Goal: Contribute content: Contribute content

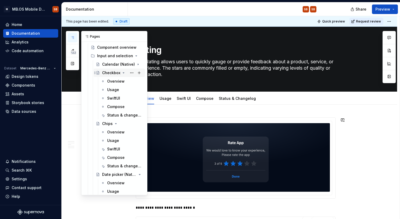
scroll to position [98, 0]
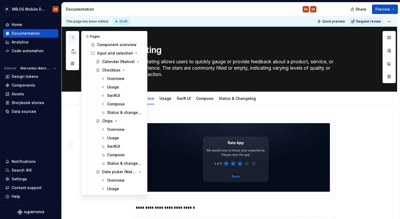
click at [75, 37] on button "button" at bounding box center [73, 38] width 10 height 10
click at [140, 53] on button "Page tree" at bounding box center [138, 52] width 7 height 7
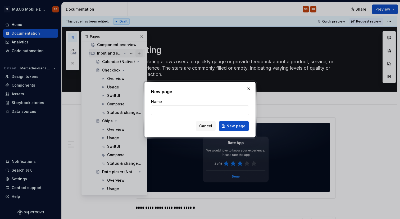
type textarea "*"
type input "Range"
click at [233, 126] on span "New page" at bounding box center [235, 125] width 19 height 5
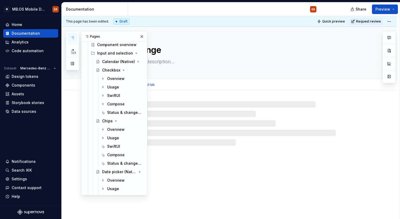
click at [176, 63] on textarea at bounding box center [235, 61] width 200 height 8
click at [243, 61] on textarea at bounding box center [235, 61] width 200 height 8
click at [268, 57] on div "Range" at bounding box center [236, 53] width 200 height 52
click at [142, 38] on button "button" at bounding box center [141, 36] width 7 height 7
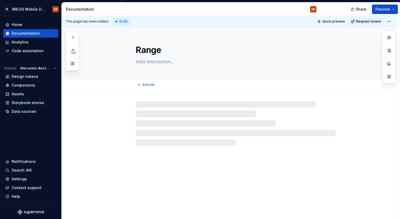
click at [197, 56] on textarea "Range" at bounding box center [235, 50] width 200 height 13
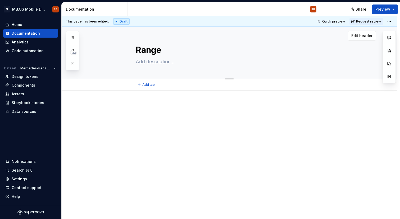
click at [212, 64] on textarea at bounding box center [235, 61] width 200 height 8
click at [234, 29] on div "Range" at bounding box center [236, 53] width 200 height 52
click at [153, 63] on textarea at bounding box center [235, 61] width 200 height 8
paste textarea "A range component allows users to select or interact within a range of values, …"
type textarea "*"
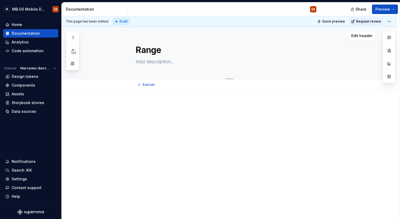
type textarea "A range component allows users to select or interact within a range of values, …"
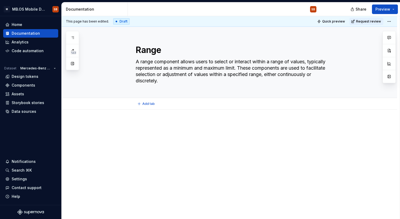
type textarea "*"
type textarea "A range component allows users to select or interact within a range of values, …"
click at [256, 119] on div at bounding box center [229, 162] width 335 height 105
click at [324, 68] on textarea "A range component allows users to select or interact within a range of values, …" at bounding box center [235, 71] width 200 height 28
click at [364, 55] on div "Range A range component allows users to select or interact within a range of va…" at bounding box center [235, 62] width 280 height 71
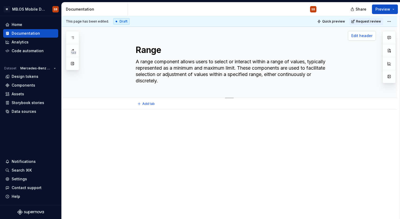
click at [364, 39] on button "Edit header" at bounding box center [362, 36] width 28 height 10
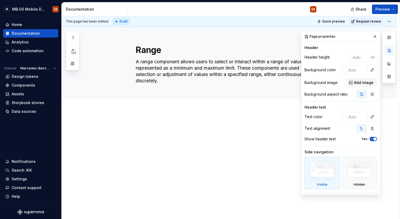
click at [233, 25] on div "This page has been edited. Draft Quick preview Request review" at bounding box center [229, 21] width 335 height 11
click at [243, 35] on div "Edit header" at bounding box center [178, 36] width 232 height 10
type textarea "*"
click at [357, 74] on input "text" at bounding box center [356, 70] width 21 height 10
paste input "#141618"
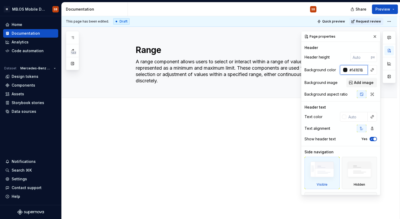
type input "#141618"
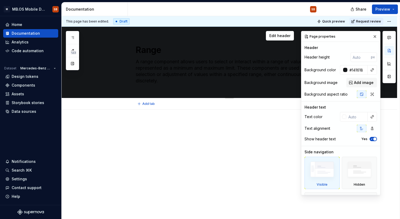
click at [224, 69] on textarea "A range component allows users to select or interact within a range of values, …" at bounding box center [235, 71] width 200 height 28
click at [351, 115] on input "text" at bounding box center [356, 117] width 21 height 10
type textarea "*"
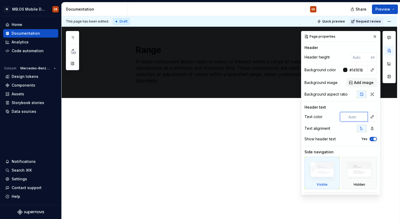
type input "£"
type input "#FFFFFF"
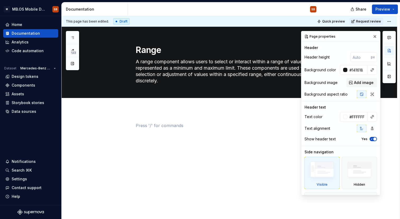
click at [249, 134] on div at bounding box center [236, 132] width 200 height 20
click at [176, 110] on div at bounding box center [229, 162] width 335 height 105
click at [166, 119] on div at bounding box center [229, 162] width 335 height 105
drag, startPoint x: 166, startPoint y: 119, endPoint x: 143, endPoint y: 110, distance: 25.5
click at [143, 110] on div "This page has been edited. Draft Quick preview Request review Range A range com…" at bounding box center [231, 117] width 338 height 203
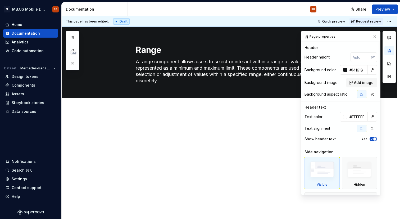
click at [143, 110] on div at bounding box center [229, 162] width 335 height 105
click at [144, 127] on p at bounding box center [236, 125] width 200 height 6
click at [143, 118] on div at bounding box center [229, 162] width 335 height 105
click at [142, 124] on p at bounding box center [236, 125] width 200 height 6
click at [142, 126] on p at bounding box center [236, 125] width 200 height 6
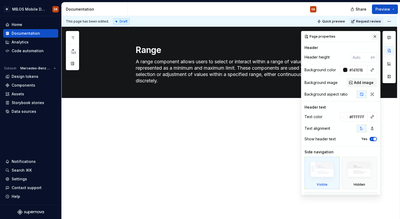
click at [373, 37] on button "button" at bounding box center [374, 36] width 7 height 7
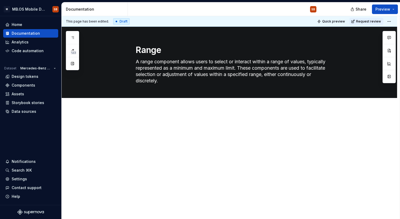
click at [241, 192] on div at bounding box center [229, 162] width 335 height 105
click at [168, 122] on p at bounding box center [236, 125] width 200 height 6
click at [151, 116] on div at bounding box center [229, 162] width 335 height 105
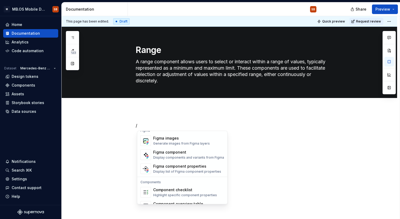
scroll to position [504, 0]
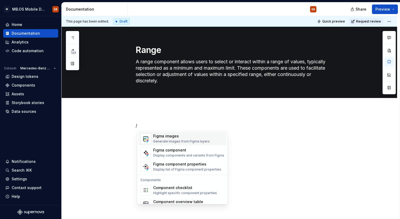
click at [175, 136] on div "Figma images" at bounding box center [181, 136] width 57 height 5
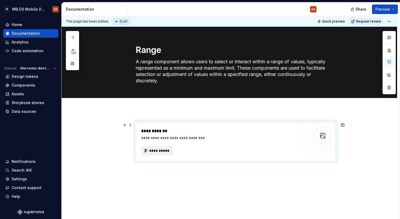
click at [162, 151] on span "**********" at bounding box center [159, 150] width 21 height 5
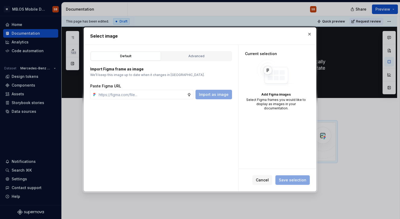
click at [201, 48] on div "Default Advanced Import Figma frame as image We’ll keep this image up to date w…" at bounding box center [161, 118] width 154 height 146
click at [193, 60] on button "Advanced" at bounding box center [196, 56] width 70 height 9
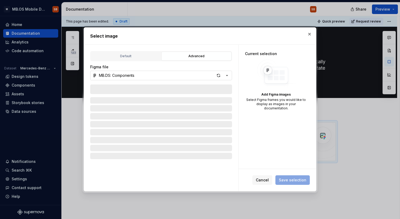
click at [120, 76] on div "MB.DS: Components" at bounding box center [116, 75] width 35 height 5
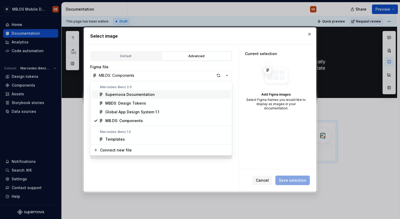
click at [132, 94] on div "Supernova Documentation" at bounding box center [129, 94] width 49 height 5
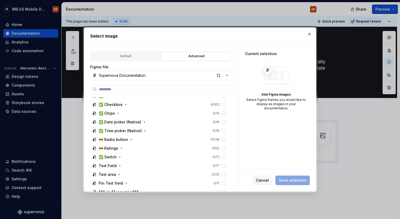
scroll to position [196, 0]
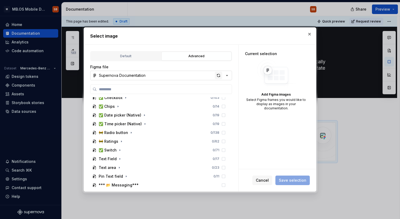
click at [220, 76] on div "button" at bounding box center [218, 75] width 7 height 7
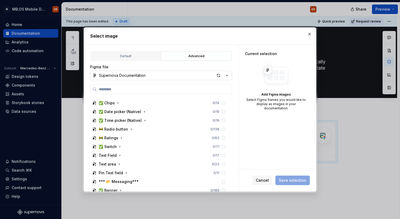
scroll to position [199, 0]
click at [121, 90] on input "search" at bounding box center [164, 88] width 135 height 5
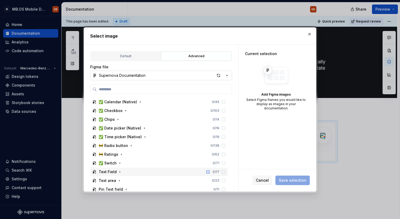
scroll to position [181, 0]
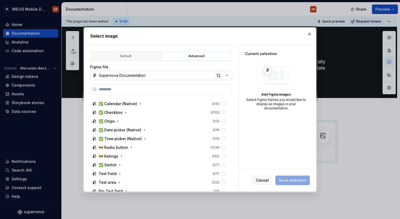
click at [218, 75] on div "button" at bounding box center [218, 75] width 7 height 7
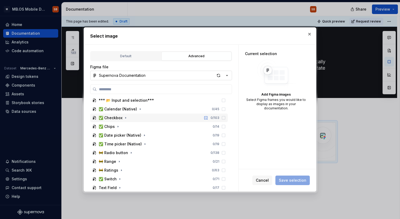
scroll to position [180, 0]
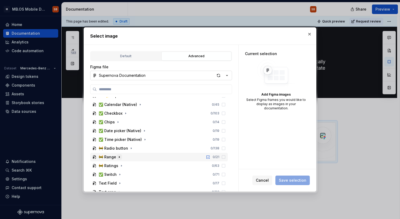
click at [119, 157] on icon "button" at bounding box center [119, 157] width 4 height 4
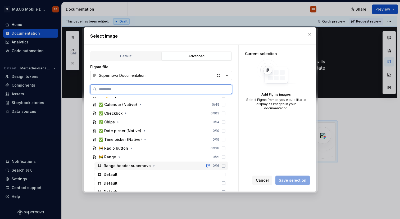
click at [125, 167] on div "Range header supernova" at bounding box center [127, 165] width 47 height 5
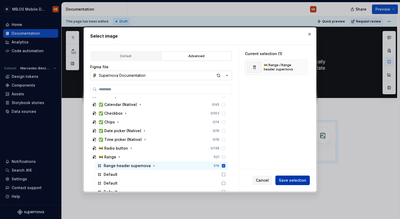
click at [292, 177] on button "Save selection" at bounding box center [292, 180] width 34 height 10
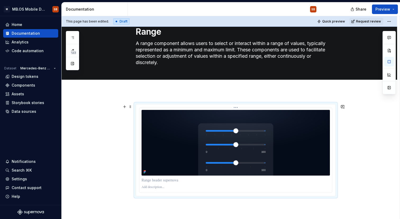
scroll to position [31, 0]
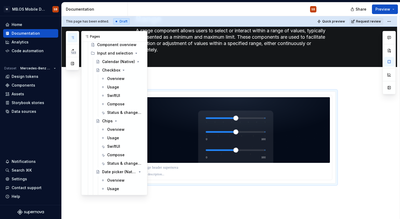
click at [72, 35] on button "button" at bounding box center [73, 38] width 10 height 10
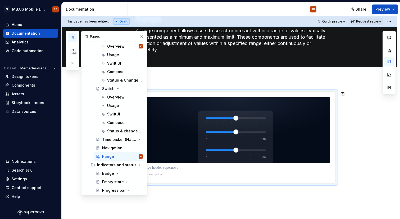
scroll to position [339, 0]
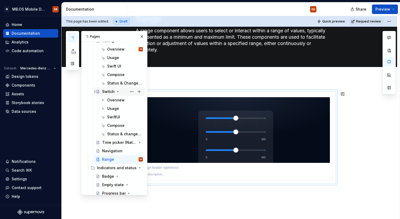
click at [111, 91] on div "Switch" at bounding box center [108, 91] width 12 height 5
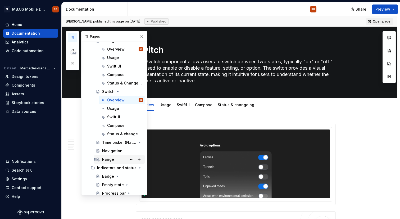
click at [112, 157] on div "Range" at bounding box center [108, 159] width 12 height 5
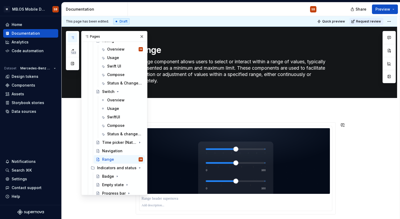
click at [204, 110] on div at bounding box center [229, 198] width 335 height 177
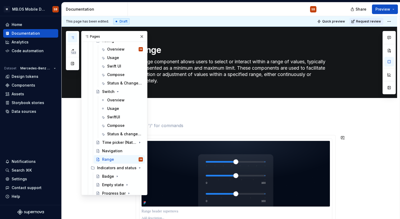
click at [201, 111] on div at bounding box center [229, 205] width 335 height 190
click at [217, 58] on textarea "A range component allows users to select or interact within a range of values, …" at bounding box center [235, 71] width 200 height 28
click at [163, 50] on textarea "Range" at bounding box center [235, 50] width 200 height 13
click at [174, 44] on textarea "Range" at bounding box center [235, 50] width 200 height 13
click at [174, 47] on textarea "Range" at bounding box center [235, 50] width 200 height 13
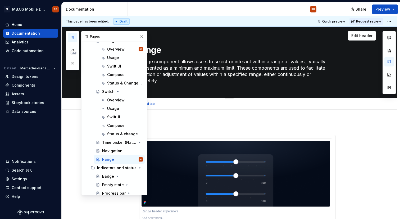
type textarea "*"
type textarea "Range"
type textarea "*"
type textarea "Range ("
type textarea "*"
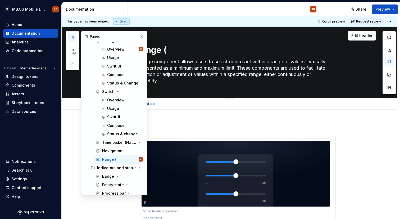
type textarea "Range (W"
type textarea "*"
type textarea "Range ([GEOGRAPHIC_DATA]"
type textarea "*"
type textarea "Range (WIP"
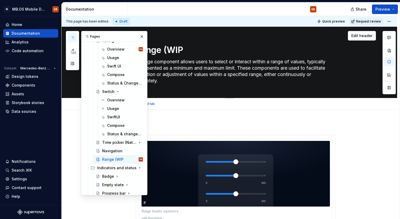
type textarea "*"
type textarea "Range (WIP)"
type textarea "*"
type textarea "Range (WIP)"
click at [202, 116] on div at bounding box center [229, 205] width 335 height 190
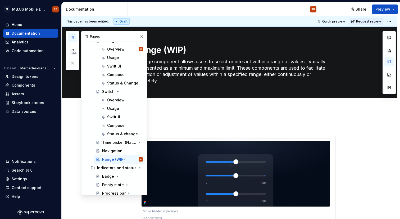
click at [202, 116] on div at bounding box center [229, 205] width 335 height 190
click at [141, 37] on button "button" at bounding box center [141, 36] width 7 height 7
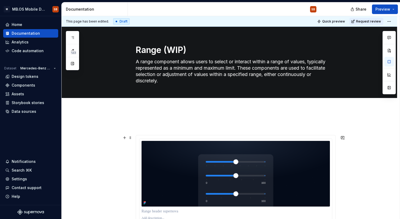
click at [127, 145] on div at bounding box center [229, 205] width 335 height 190
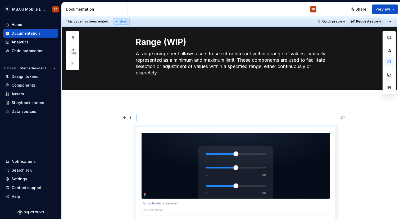
click at [133, 115] on span at bounding box center [130, 117] width 4 height 7
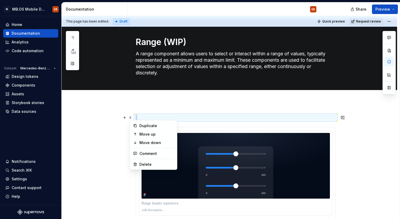
click at [154, 117] on p at bounding box center [236, 117] width 200 height 6
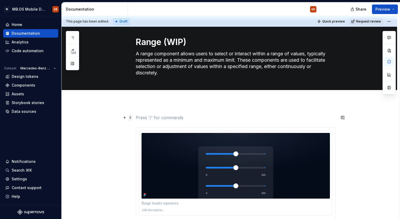
click at [133, 118] on span at bounding box center [130, 117] width 4 height 7
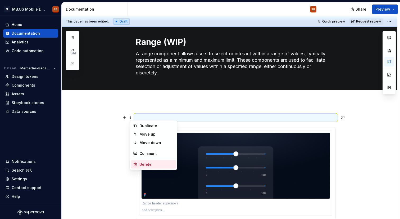
click at [148, 165] on div "Delete" at bounding box center [156, 164] width 34 height 5
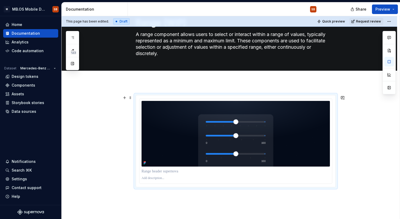
scroll to position [23, 0]
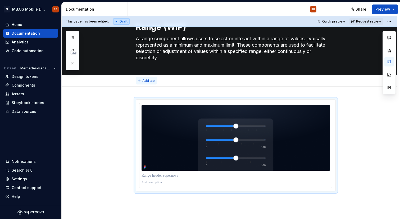
click at [149, 80] on span "Add tab" at bounding box center [148, 81] width 12 height 4
click at [133, 95] on div at bounding box center [229, 174] width 335 height 177
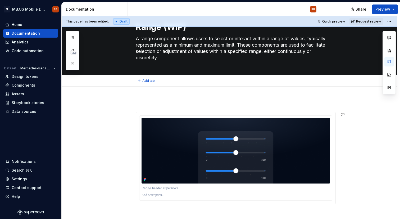
click at [138, 94] on div at bounding box center [229, 181] width 335 height 190
click at [130, 106] on div at bounding box center [229, 181] width 335 height 190
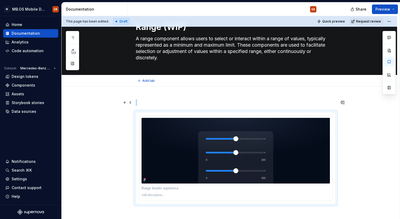
click at [137, 100] on p at bounding box center [236, 102] width 200 height 6
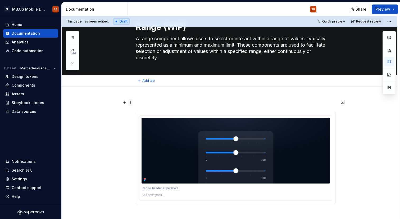
click at [133, 102] on span at bounding box center [130, 102] width 4 height 7
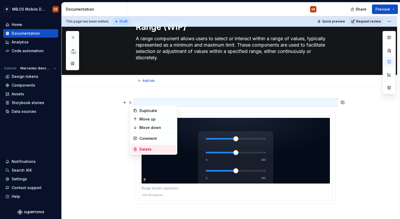
click at [150, 148] on div "Delete" at bounding box center [156, 149] width 34 height 5
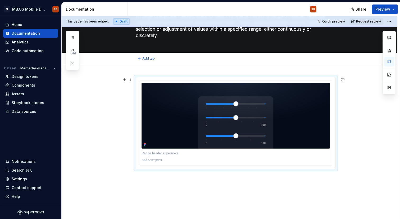
scroll to position [46, 0]
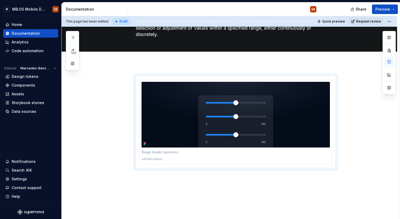
type textarea "*"
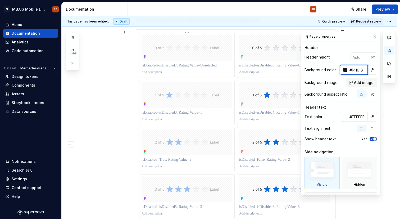
scroll to position [505, 0]
type textarea "*"
